Goal: Complete application form: Complete application form

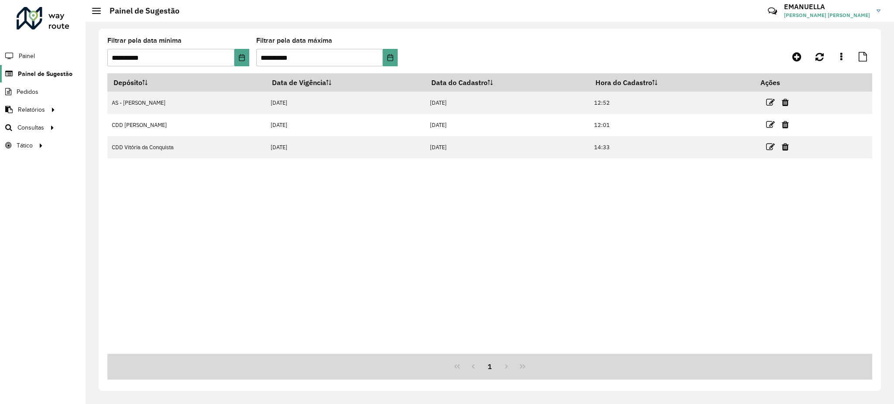
click at [42, 70] on span "Painel de Sugestão" at bounding box center [45, 73] width 55 height 9
click at [796, 63] on link at bounding box center [797, 57] width 20 height 16
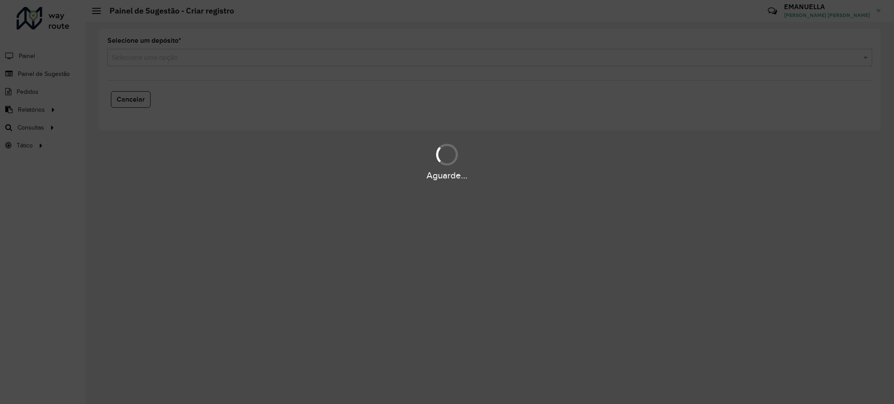
click at [169, 59] on div "Aguarde..." at bounding box center [447, 202] width 894 height 404
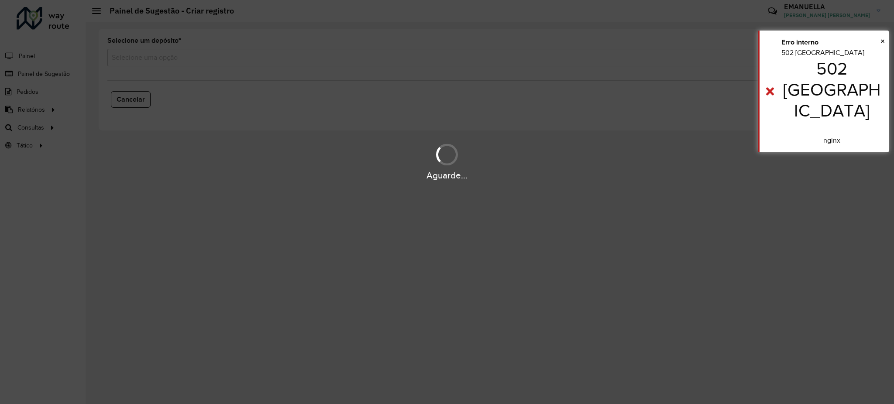
click at [169, 59] on div "Aguarde..." at bounding box center [447, 202] width 894 height 404
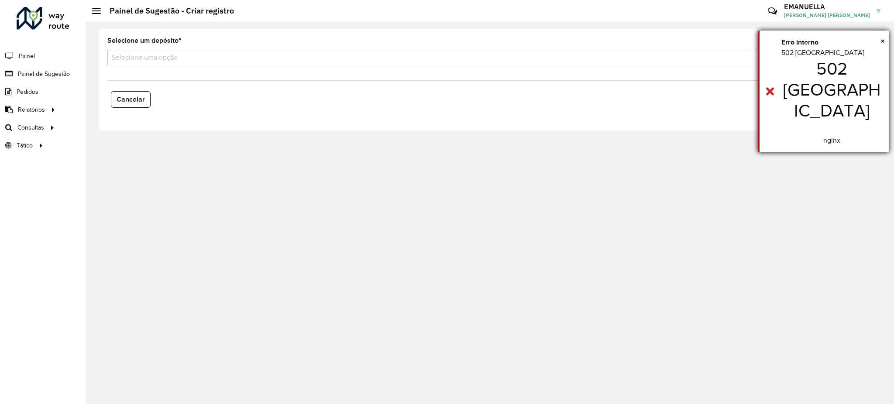
click at [878, 48] on div "502 [GEOGRAPHIC_DATA] 502 [GEOGRAPHIC_DATA]" at bounding box center [831, 97] width 101 height 98
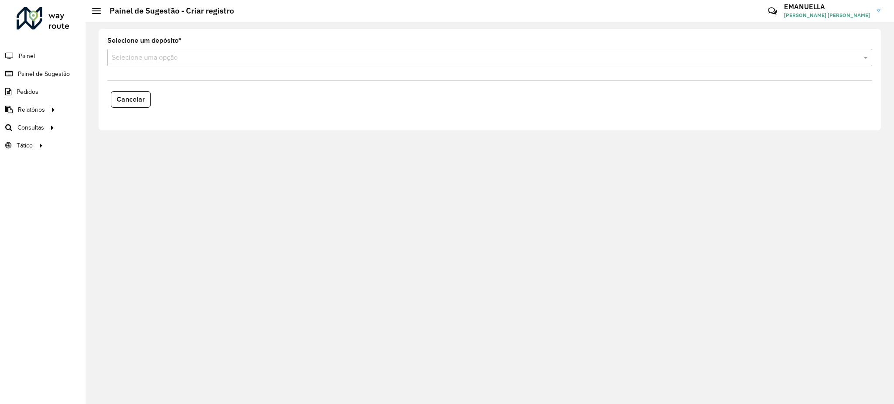
click at [262, 69] on formly-field "Selecione um depósito * Selecione uma opção" at bounding box center [489, 56] width 775 height 36
click at [265, 51] on div "Selecione uma opção" at bounding box center [489, 57] width 765 height 17
click at [52, 73] on span "Painel de Sugestão" at bounding box center [45, 73] width 55 height 9
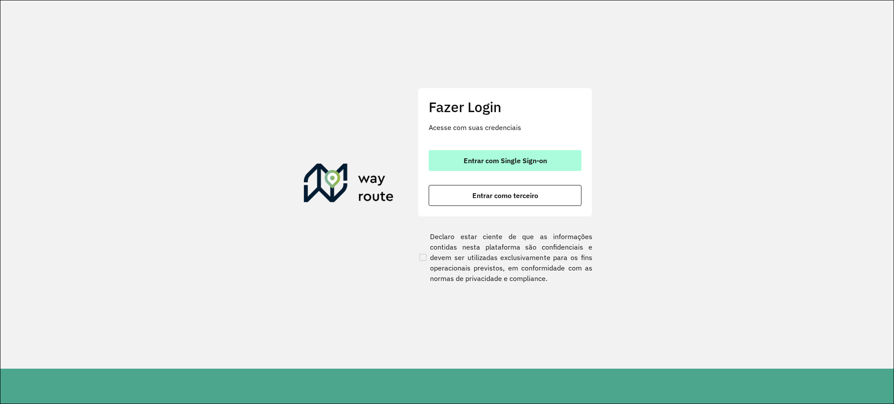
click at [486, 157] on span "Entrar com Single Sign-on" at bounding box center [505, 160] width 83 height 7
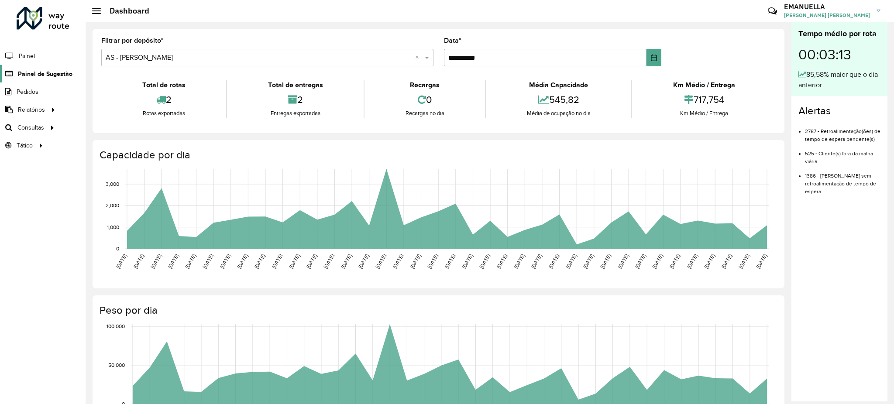
click at [34, 76] on span "Painel de Sugestão" at bounding box center [45, 73] width 55 height 9
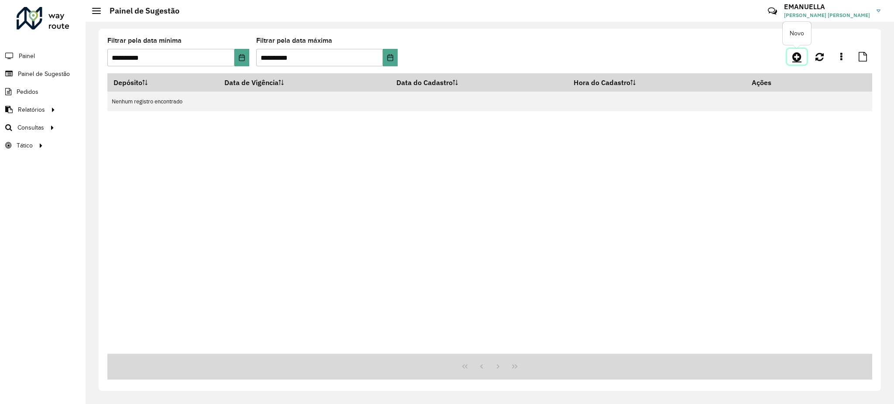
click at [798, 56] on icon at bounding box center [796, 57] width 9 height 10
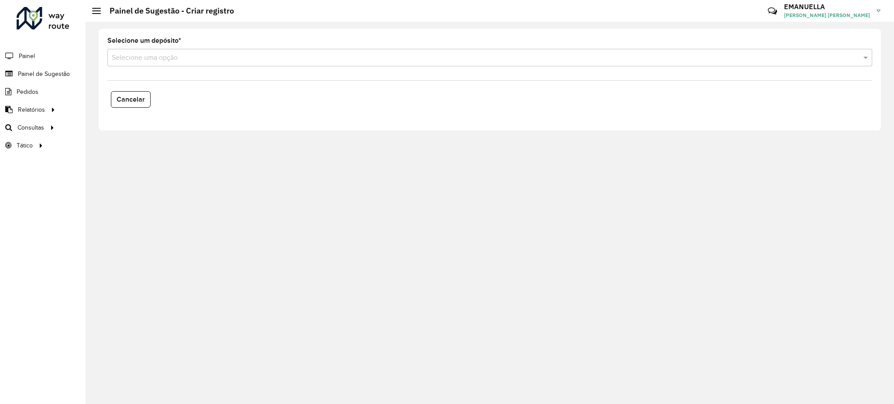
click at [241, 61] on input "text" at bounding box center [481, 58] width 739 height 10
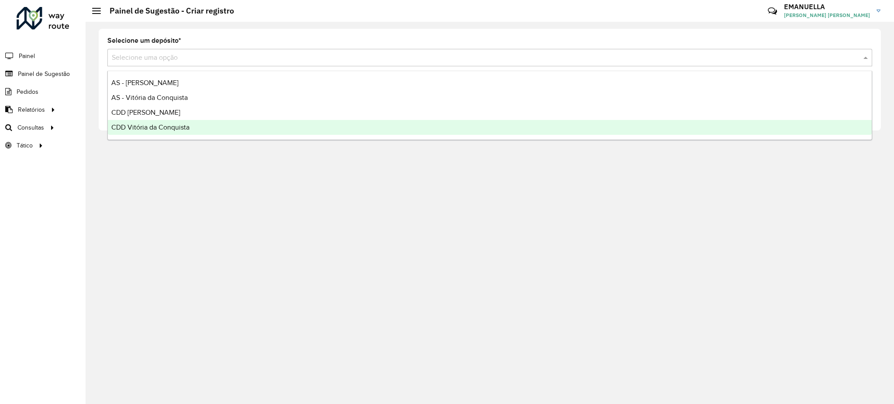
click at [200, 131] on div "CDD Vitória da Conquista" at bounding box center [490, 127] width 764 height 15
